Goal: Browse casually

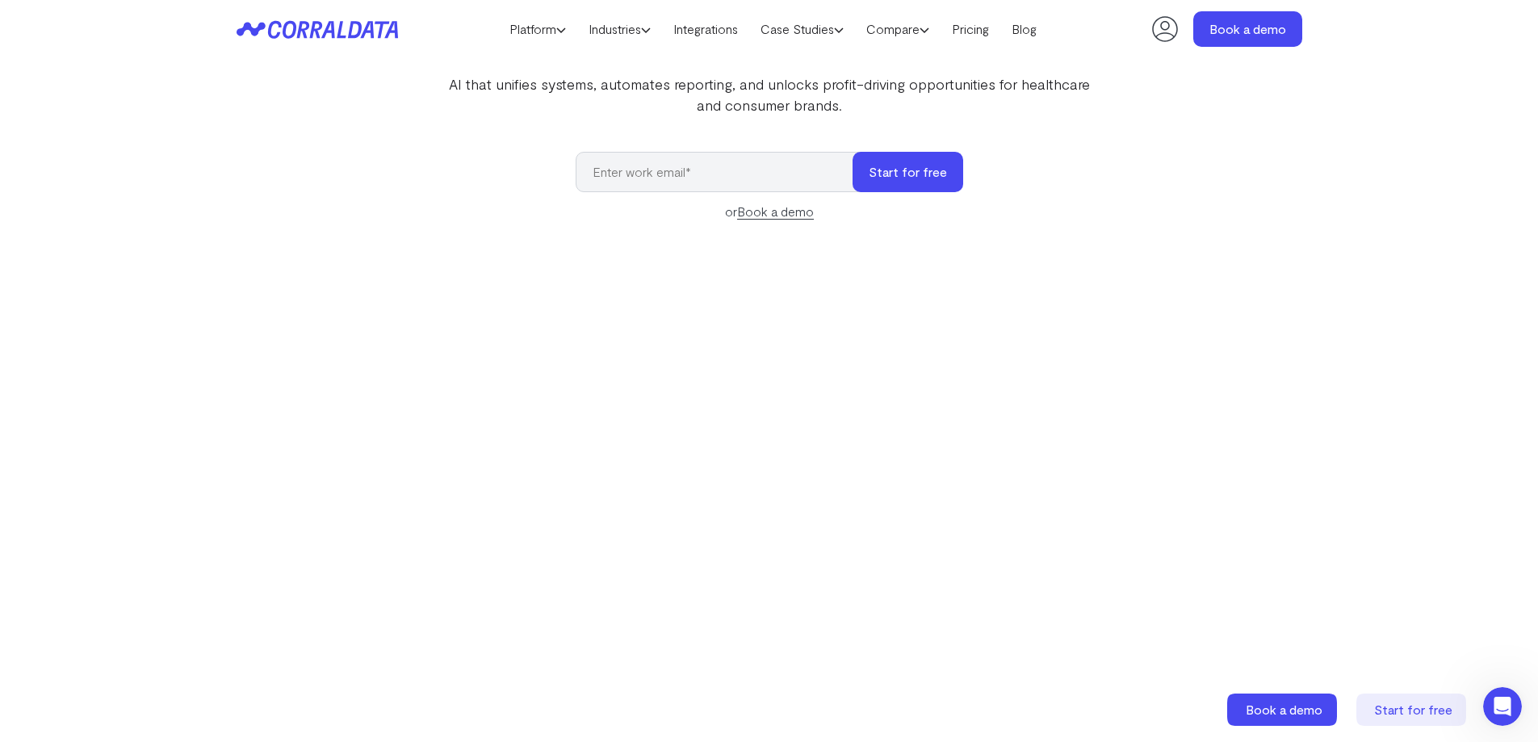
scroll to position [218, 0]
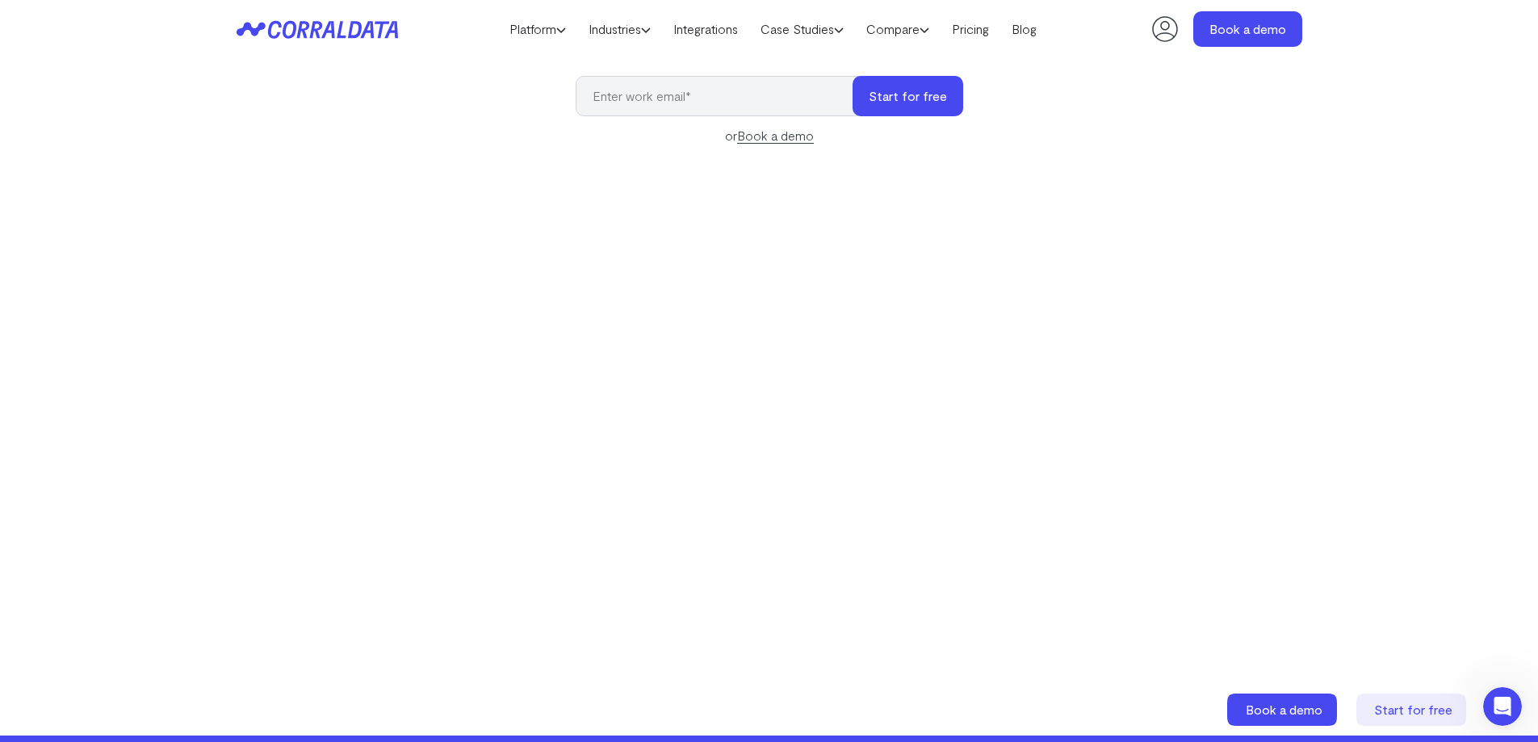
click at [253, 224] on div "Make your data work for you AI that unifies systems, automates reporting, and u…" at bounding box center [769, 291] width 1163 height 743
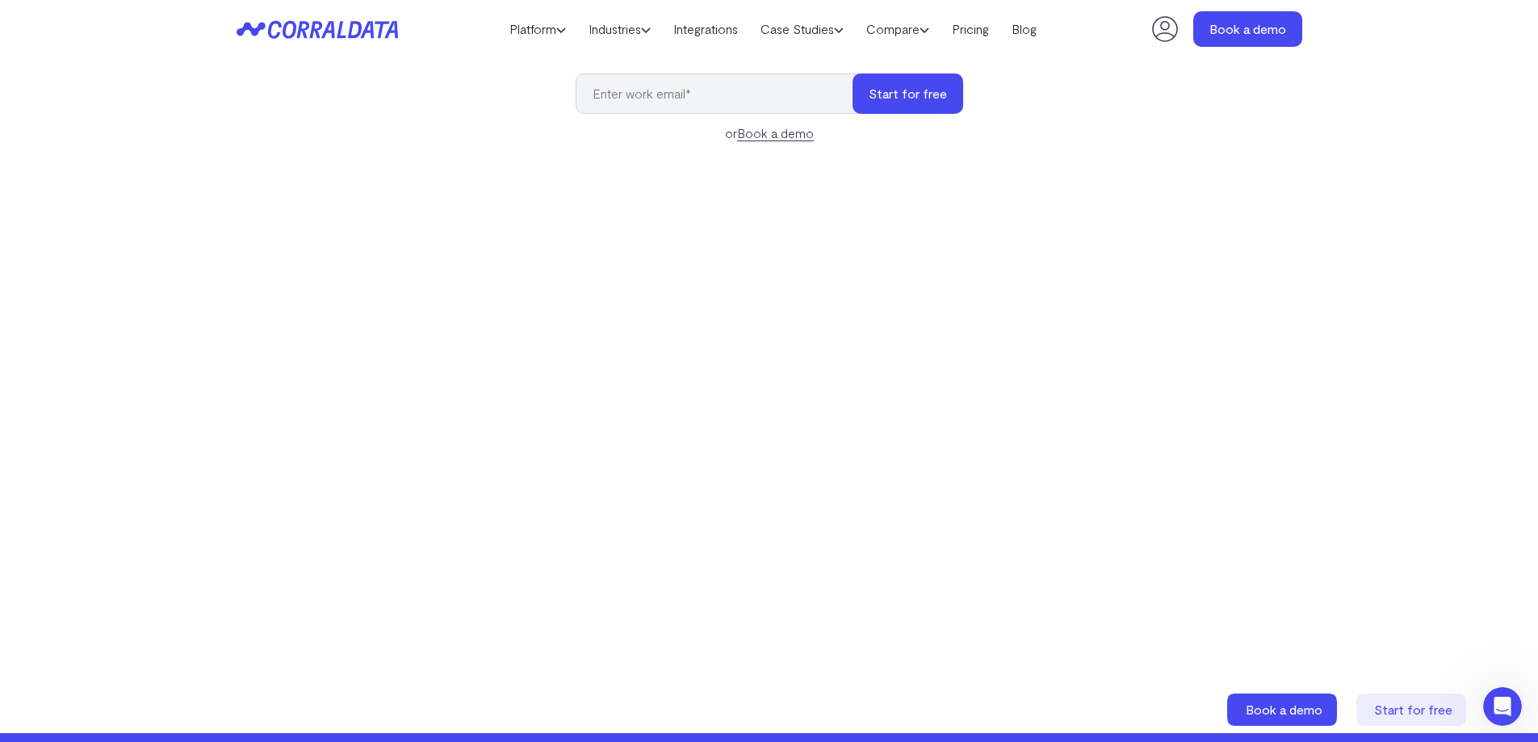
scroll to position [226, 0]
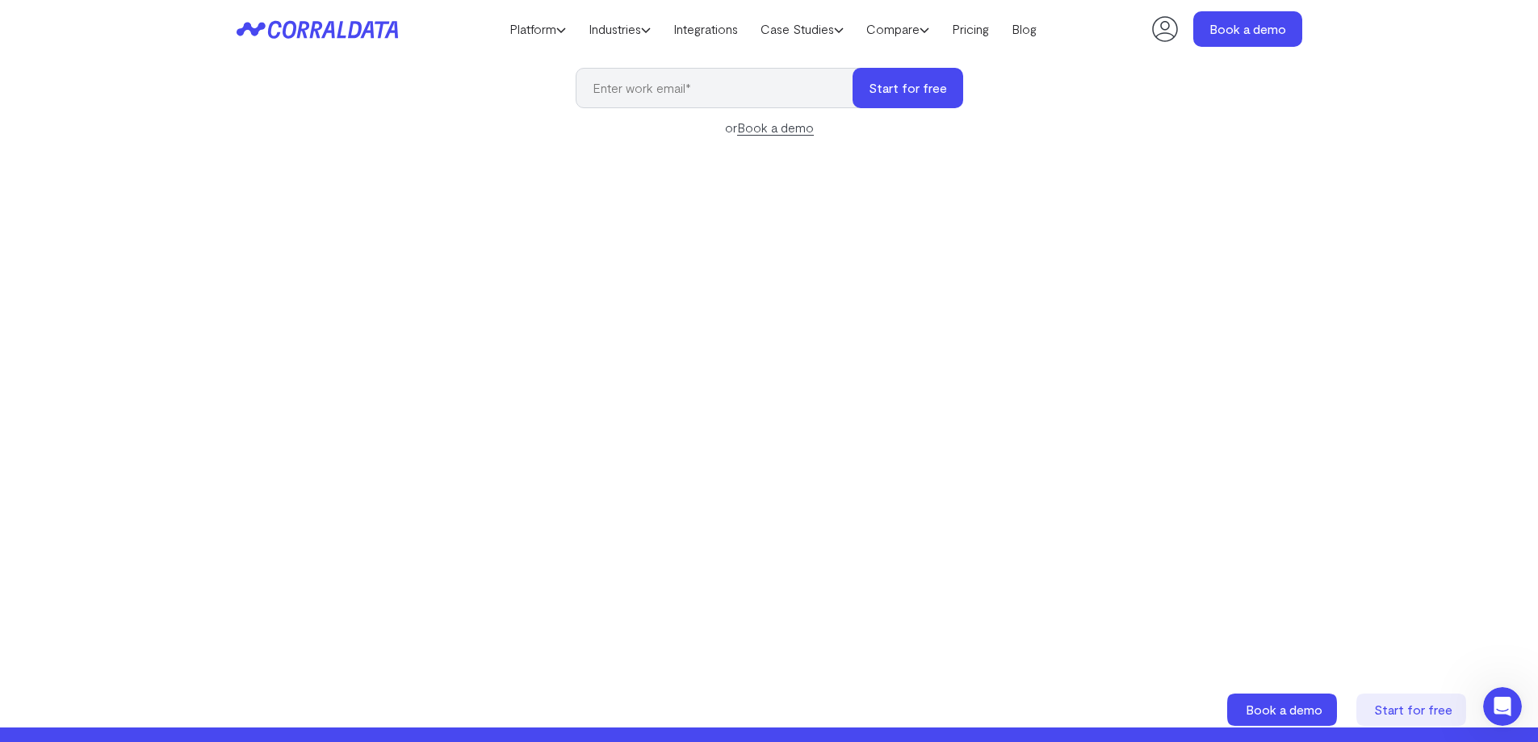
click at [231, 132] on div "Make your data work for you AI that unifies systems, automates reporting, and u…" at bounding box center [769, 283] width 1163 height 743
click at [1360, 84] on section "Make your data work for you AI that unifies systems, automates reporting, and u…" at bounding box center [769, 296] width 1538 height 864
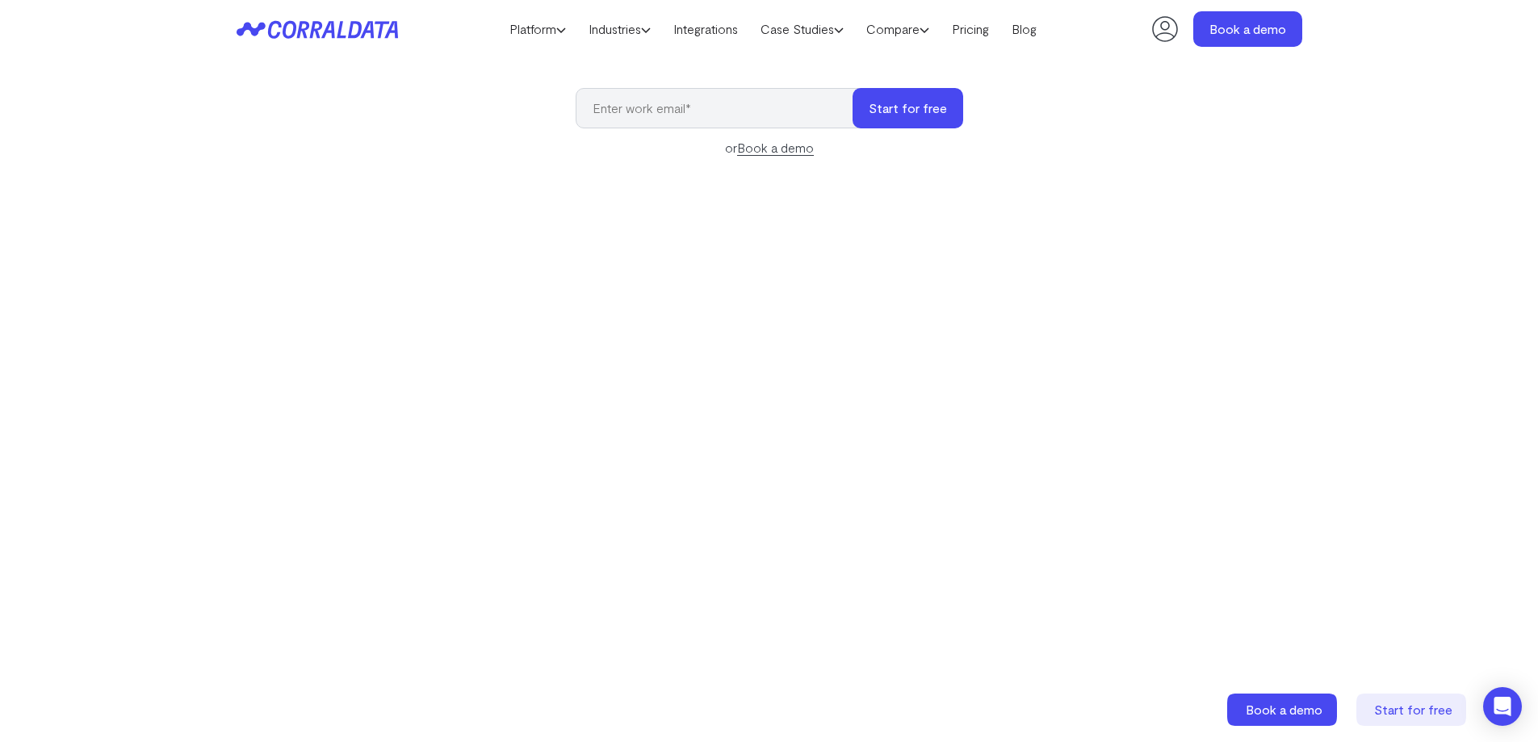
scroll to position [233, 0]
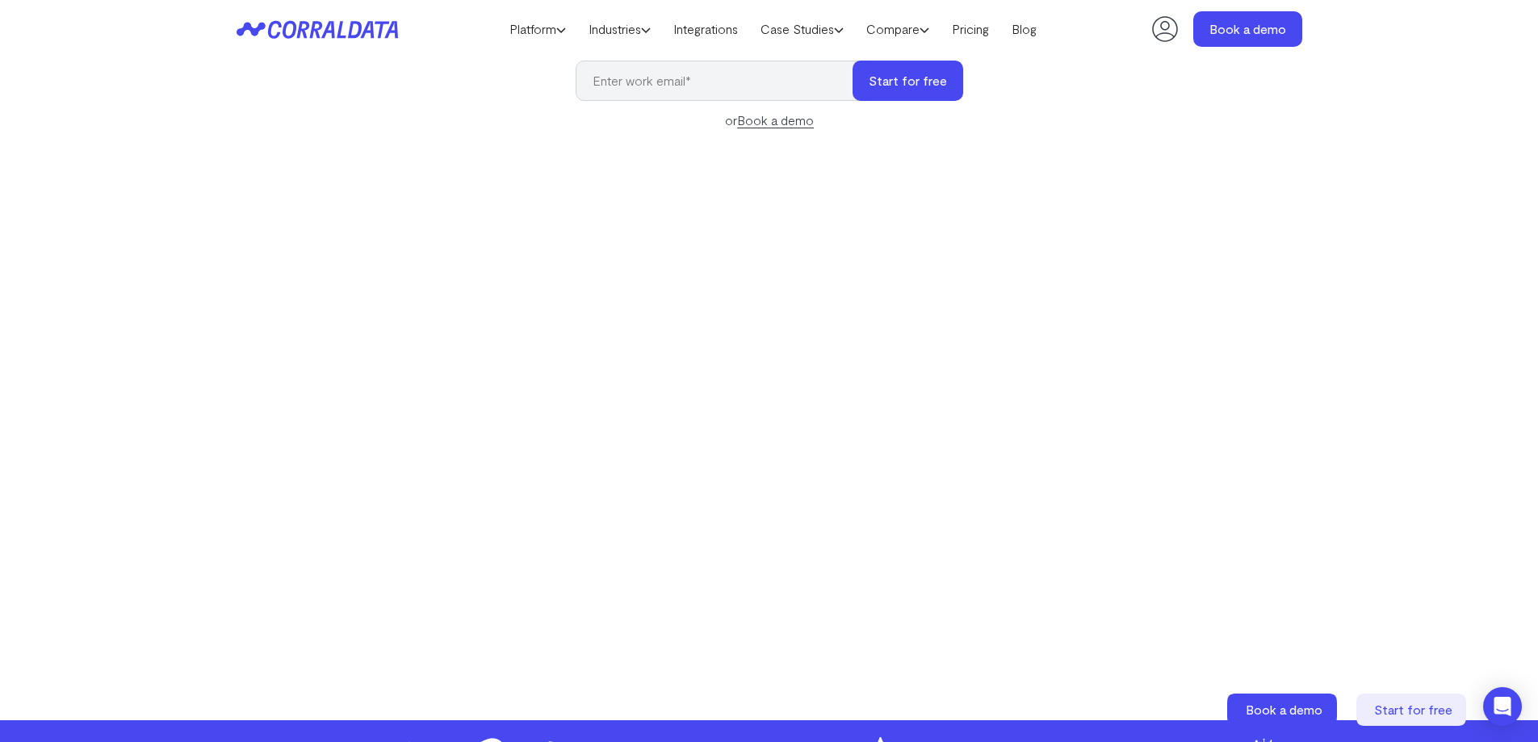
click at [141, 373] on section "Make your data work for you AI that unifies systems, automates reporting, and u…" at bounding box center [769, 288] width 1538 height 864
click at [396, 117] on div "Make your data work for you AI that unifies systems, automates reporting, and u…" at bounding box center [769, 276] width 1163 height 743
click at [223, 298] on div "Make your data work for you AI that unifies systems, automates reporting, and u…" at bounding box center [769, 276] width 1163 height 743
click at [225, 296] on div "Make your data work for you AI that unifies systems, automates reporting, and u…" at bounding box center [769, 276] width 1163 height 743
